Goal: Information Seeking & Learning: Learn about a topic

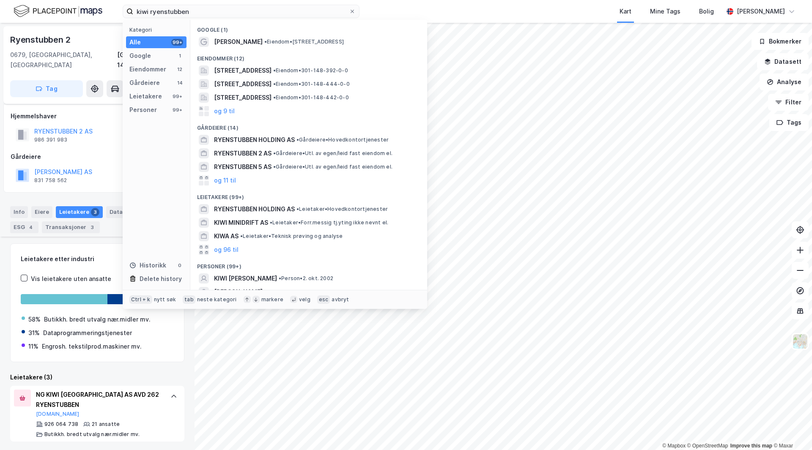
click at [163, 13] on input "kiwi ryenstubben" at bounding box center [241, 11] width 216 height 13
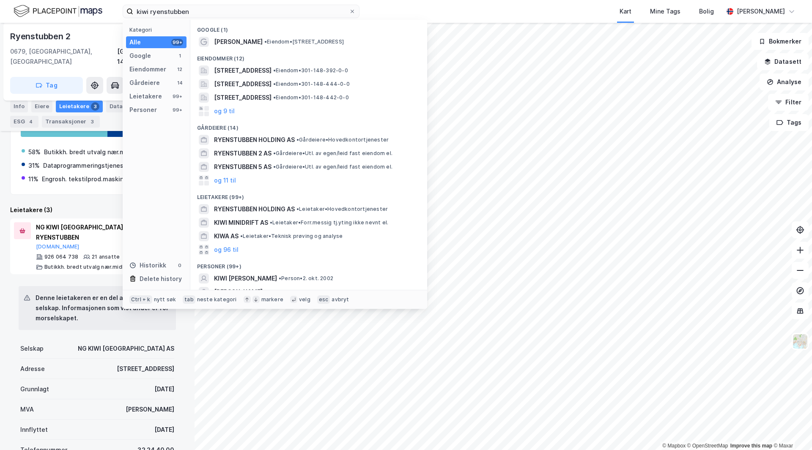
click at [163, 13] on input "kiwi ryenstubben" at bounding box center [241, 11] width 216 height 13
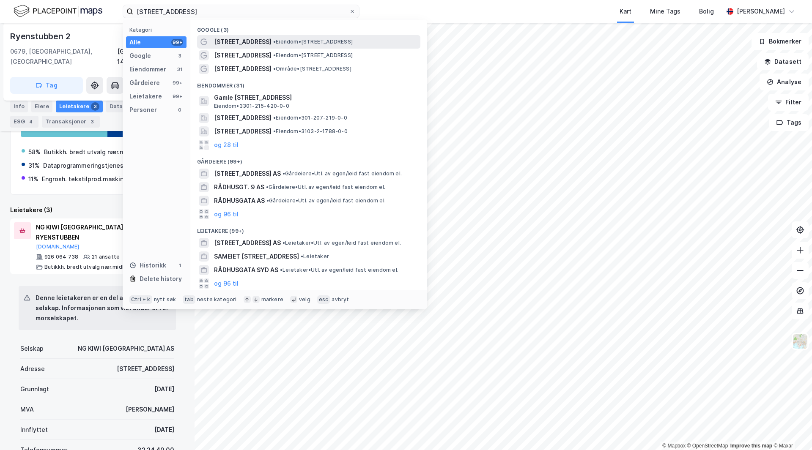
click at [257, 37] on div "[STREET_ADDRESS] • Eiendom • [STREET_ADDRESS]" at bounding box center [316, 42] width 205 height 10
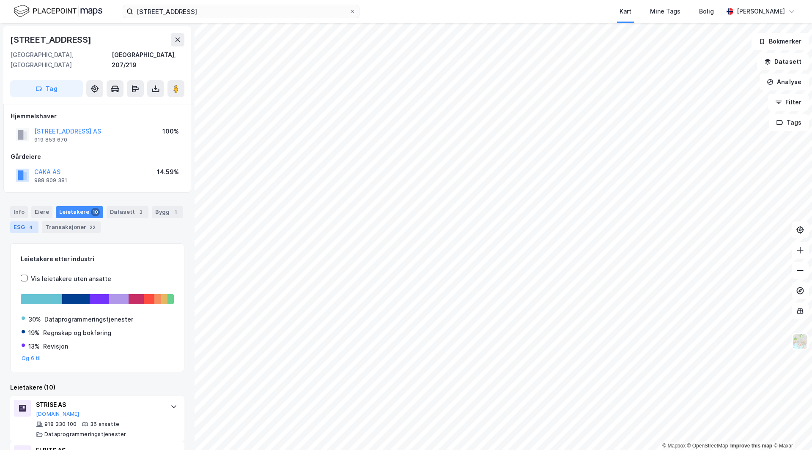
click at [28, 223] on div "4" at bounding box center [31, 227] width 8 height 8
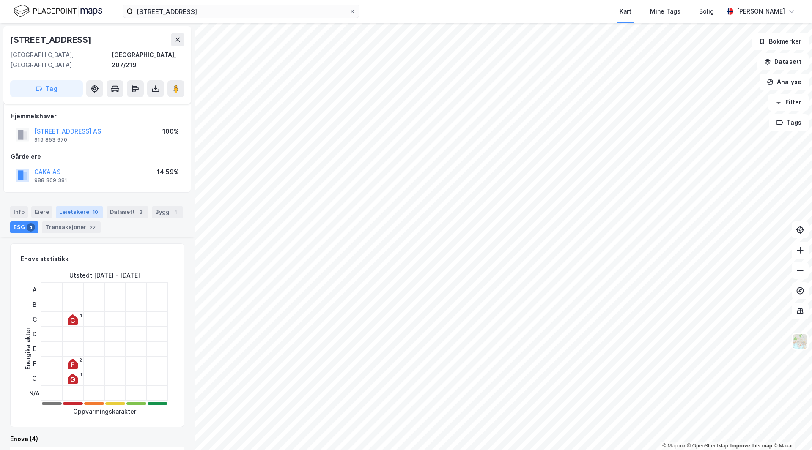
drag, startPoint x: 83, startPoint y: 391, endPoint x: 91, endPoint y: 200, distance: 190.4
click at [26, 206] on div "Info" at bounding box center [19, 212] width 18 height 12
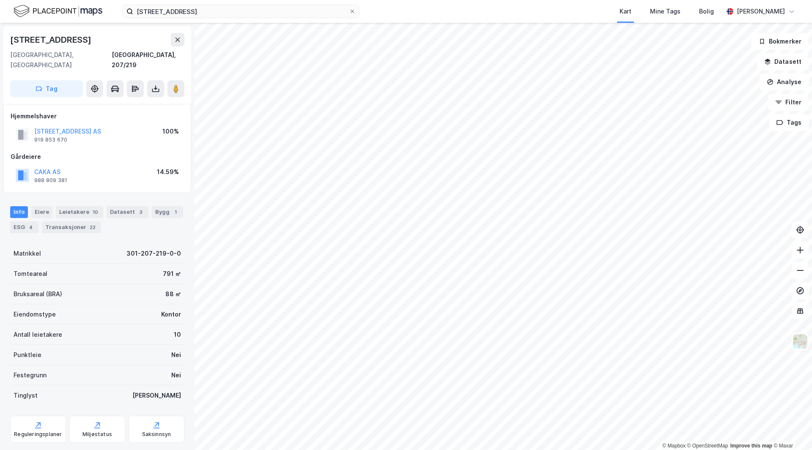
drag, startPoint x: 95, startPoint y: 234, endPoint x: 86, endPoint y: 244, distance: 13.5
click at [86, 244] on div "Matrikkel 301-207-219-0-0" at bounding box center [97, 254] width 174 height 20
drag, startPoint x: 96, startPoint y: 257, endPoint x: 85, endPoint y: 268, distance: 15.8
click at [83, 266] on div "Tomteareal 791 ㎡" at bounding box center [97, 274] width 174 height 20
drag, startPoint x: 152, startPoint y: 139, endPoint x: 137, endPoint y: 141, distance: 14.5
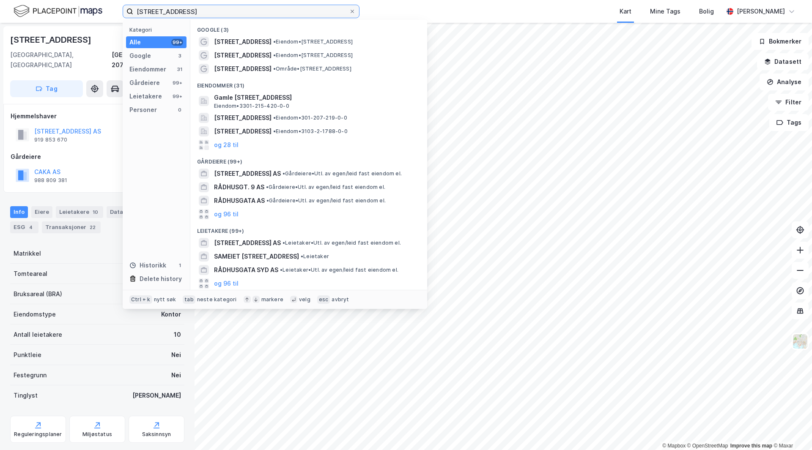
drag, startPoint x: 195, startPoint y: 7, endPoint x: 7, endPoint y: -6, distance: 188.2
click at [7, 0] on html "[STREET_ADDRESS] Kategori Alle 99+ Google 3 Eiendommer 31 Gårdeiere 99+ Leietak…" at bounding box center [406, 225] width 812 height 450
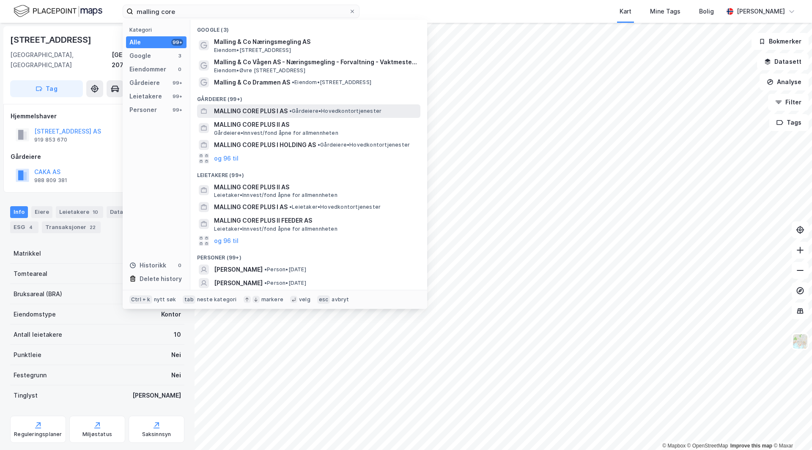
click at [291, 109] on span "•" at bounding box center [290, 111] width 3 height 6
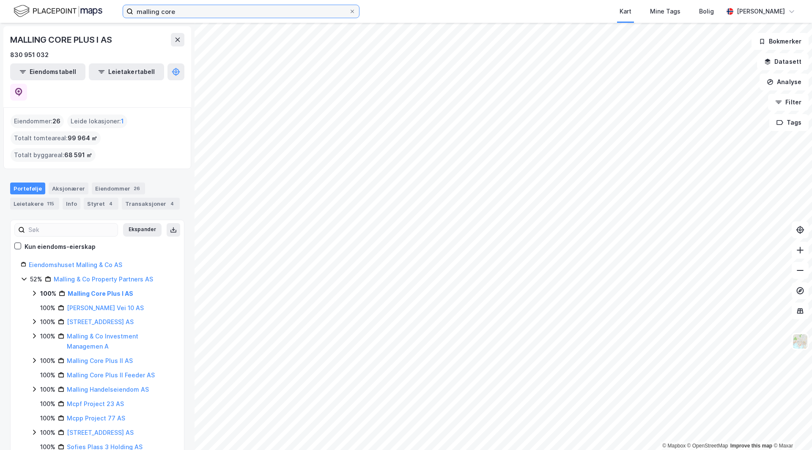
click at [217, 15] on input "malling core" at bounding box center [241, 11] width 216 height 13
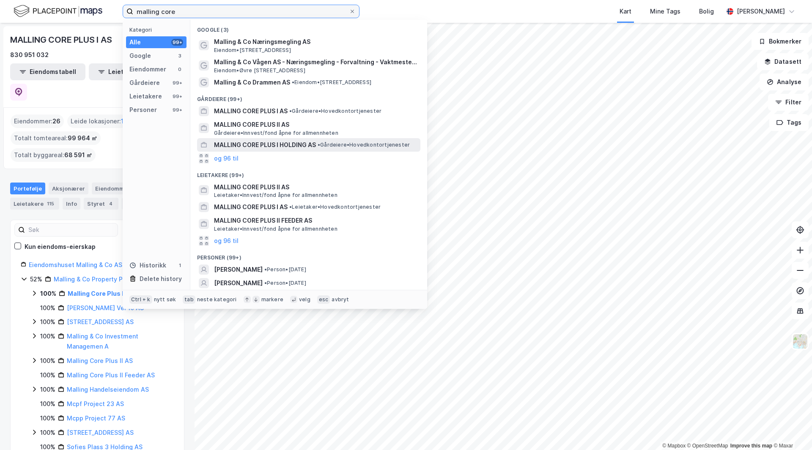
type input "malling core"
click at [300, 144] on span "MALLING CORE PLUS I HOLDING AS" at bounding box center [265, 145] width 102 height 10
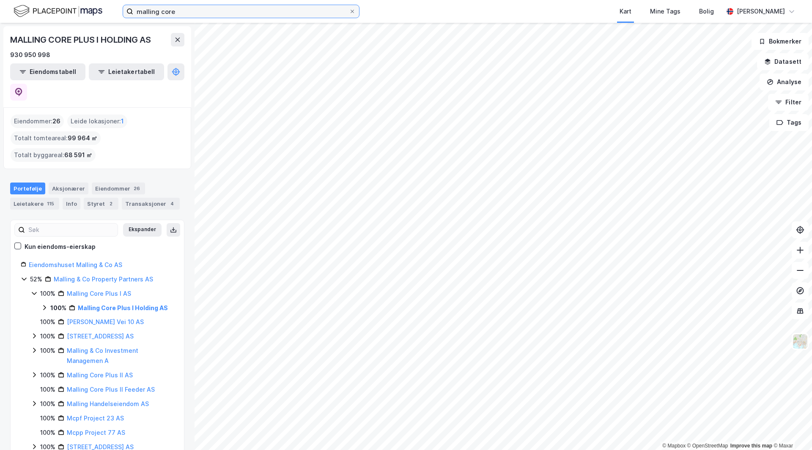
click at [233, 14] on input "malling core" at bounding box center [241, 11] width 216 height 13
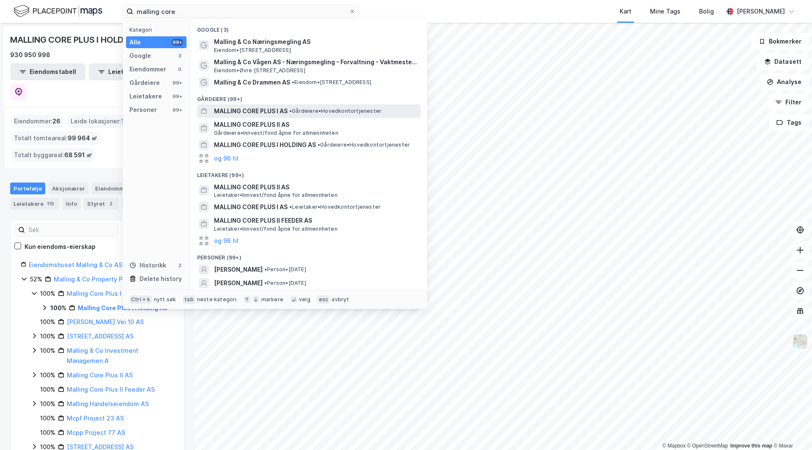
click at [292, 112] on span "•" at bounding box center [290, 111] width 3 height 6
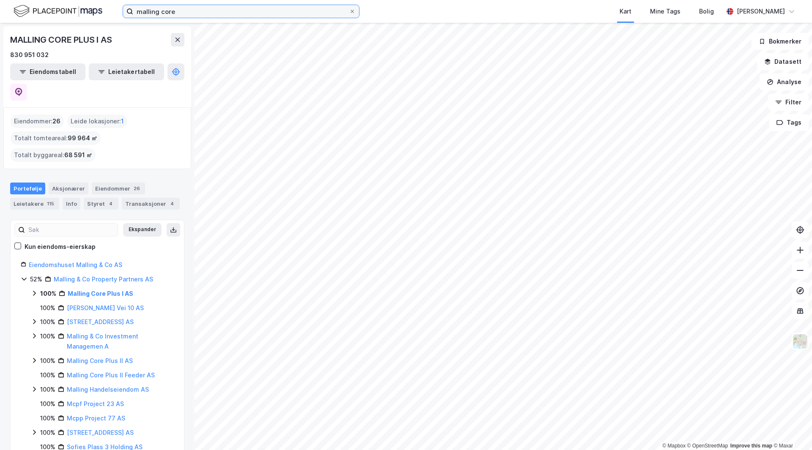
click at [183, 9] on input "malling core" at bounding box center [241, 11] width 216 height 13
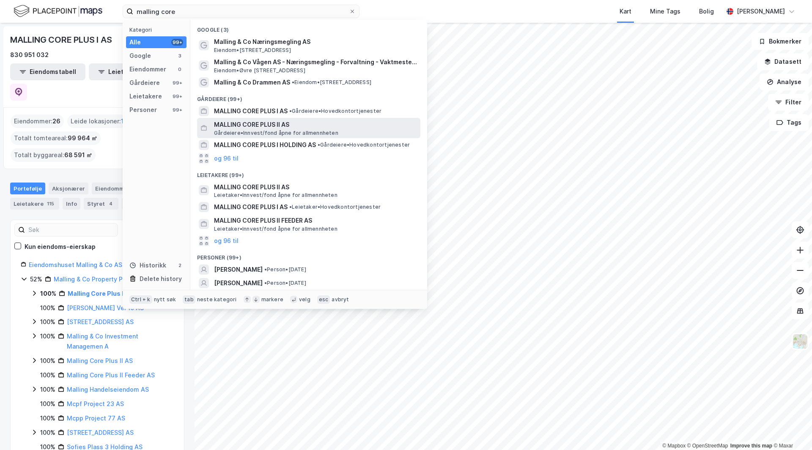
click at [266, 127] on span "MALLING CORE PLUS II AS" at bounding box center [315, 125] width 203 height 10
